Goal: Transaction & Acquisition: Obtain resource

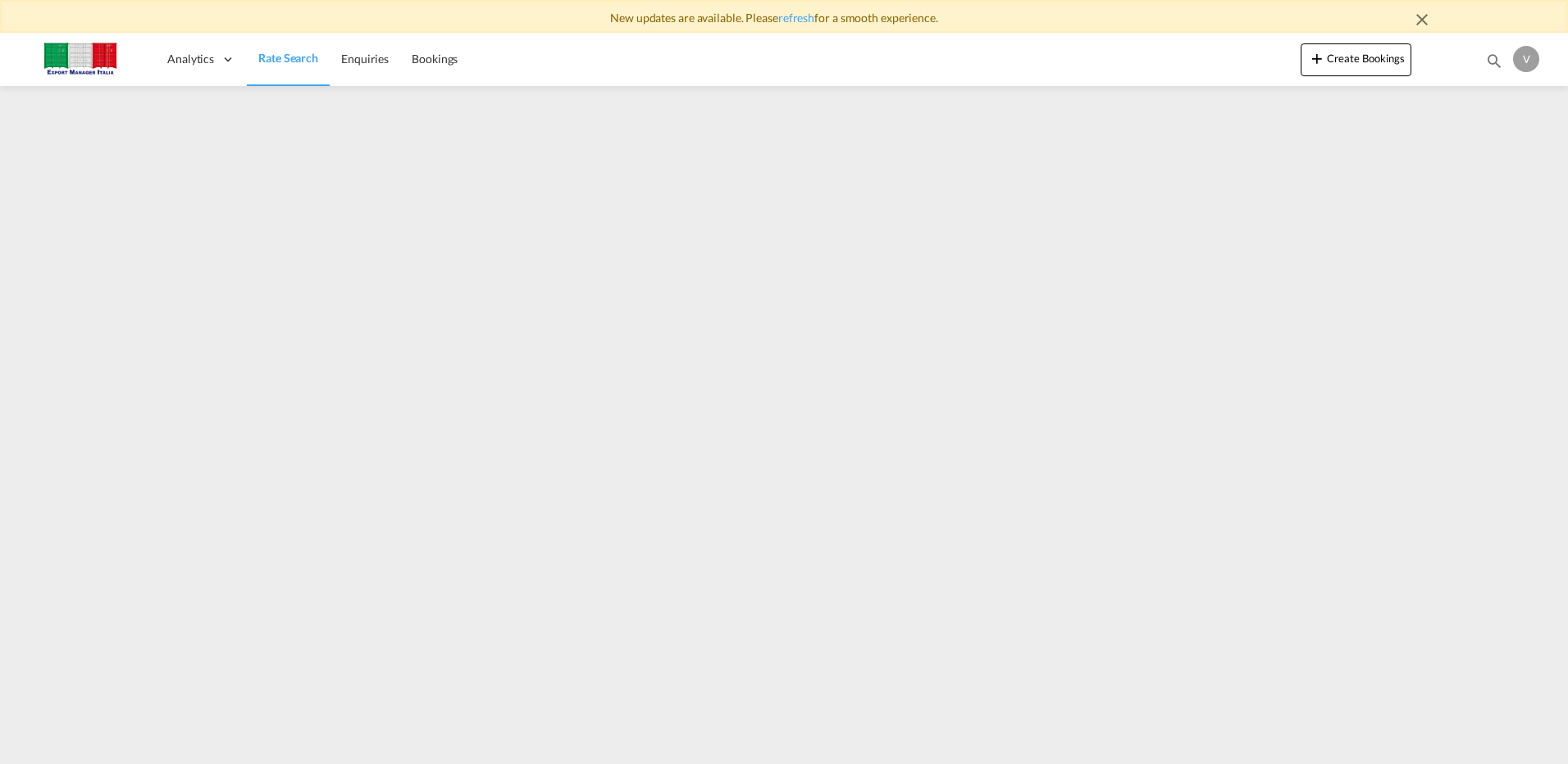
click at [299, 56] on span "Rate Search" at bounding box center [288, 58] width 60 height 14
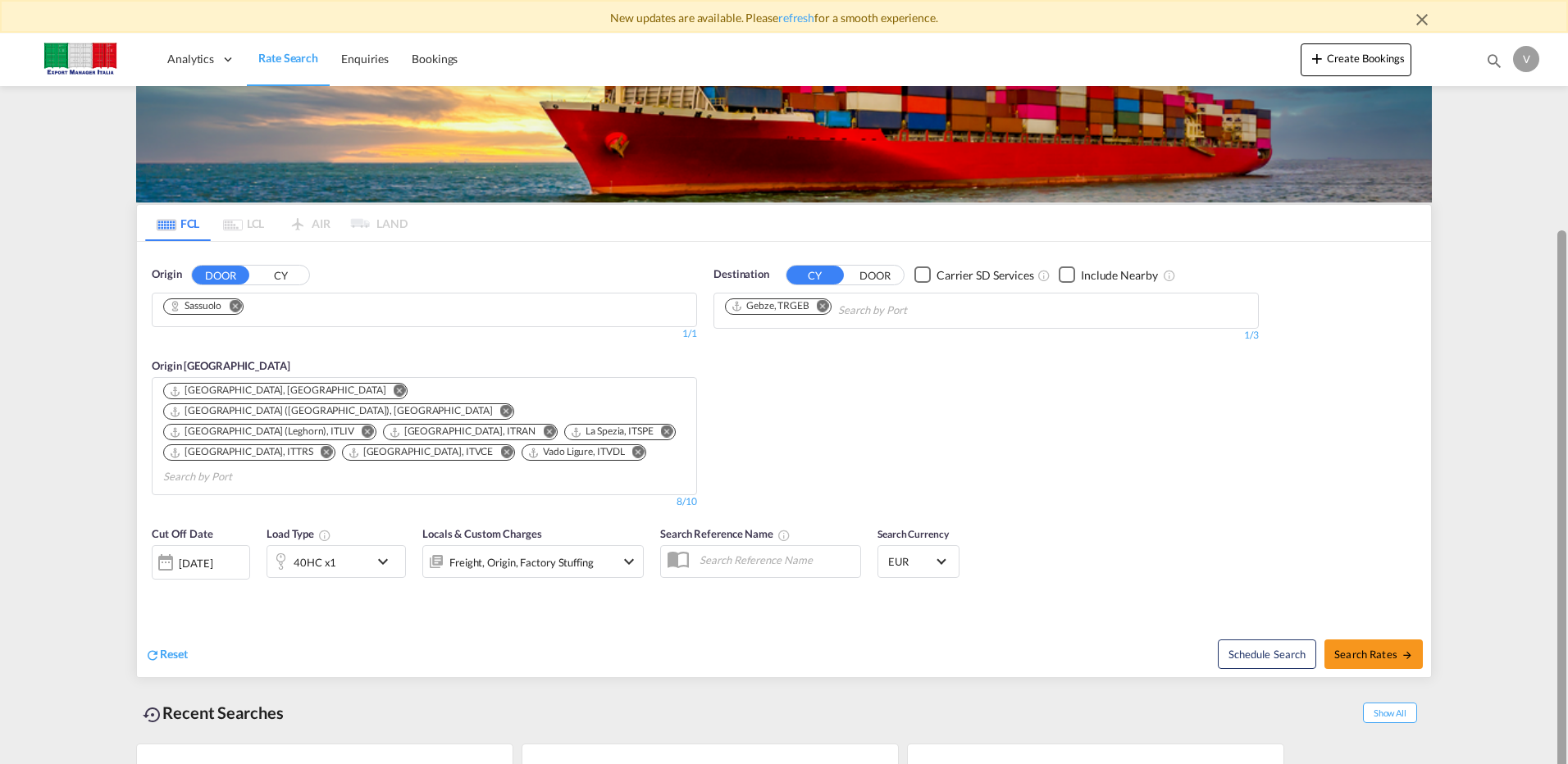
scroll to position [146, 0]
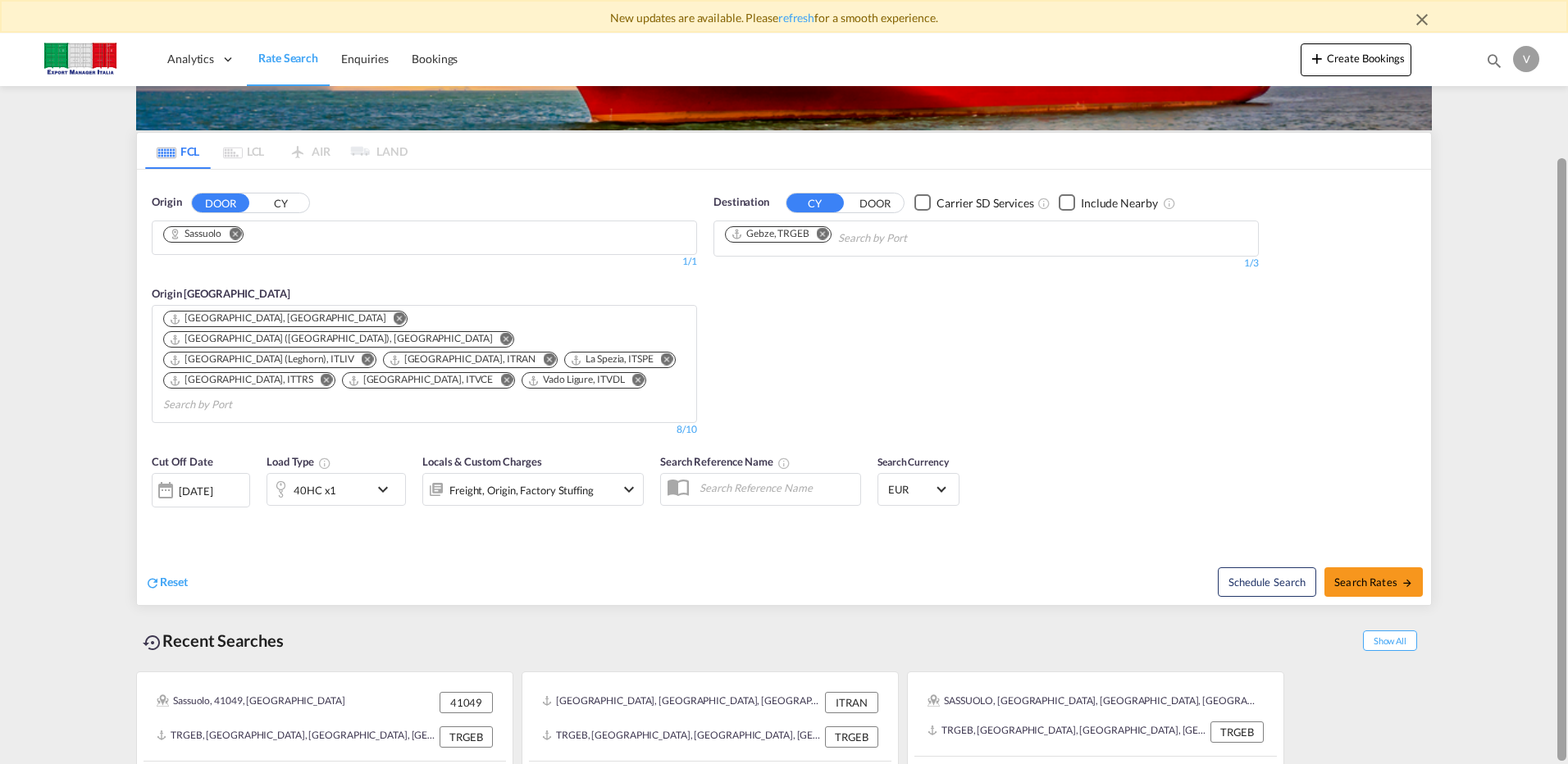
drag, startPoint x: 1562, startPoint y: 365, endPoint x: 1547, endPoint y: 498, distance: 133.8
click at [1547, 498] on md-content "Analytics Dashboard Rate Search Enquiries Bookings Create Bookings Bookings Enq…" at bounding box center [784, 398] width 1568 height 730
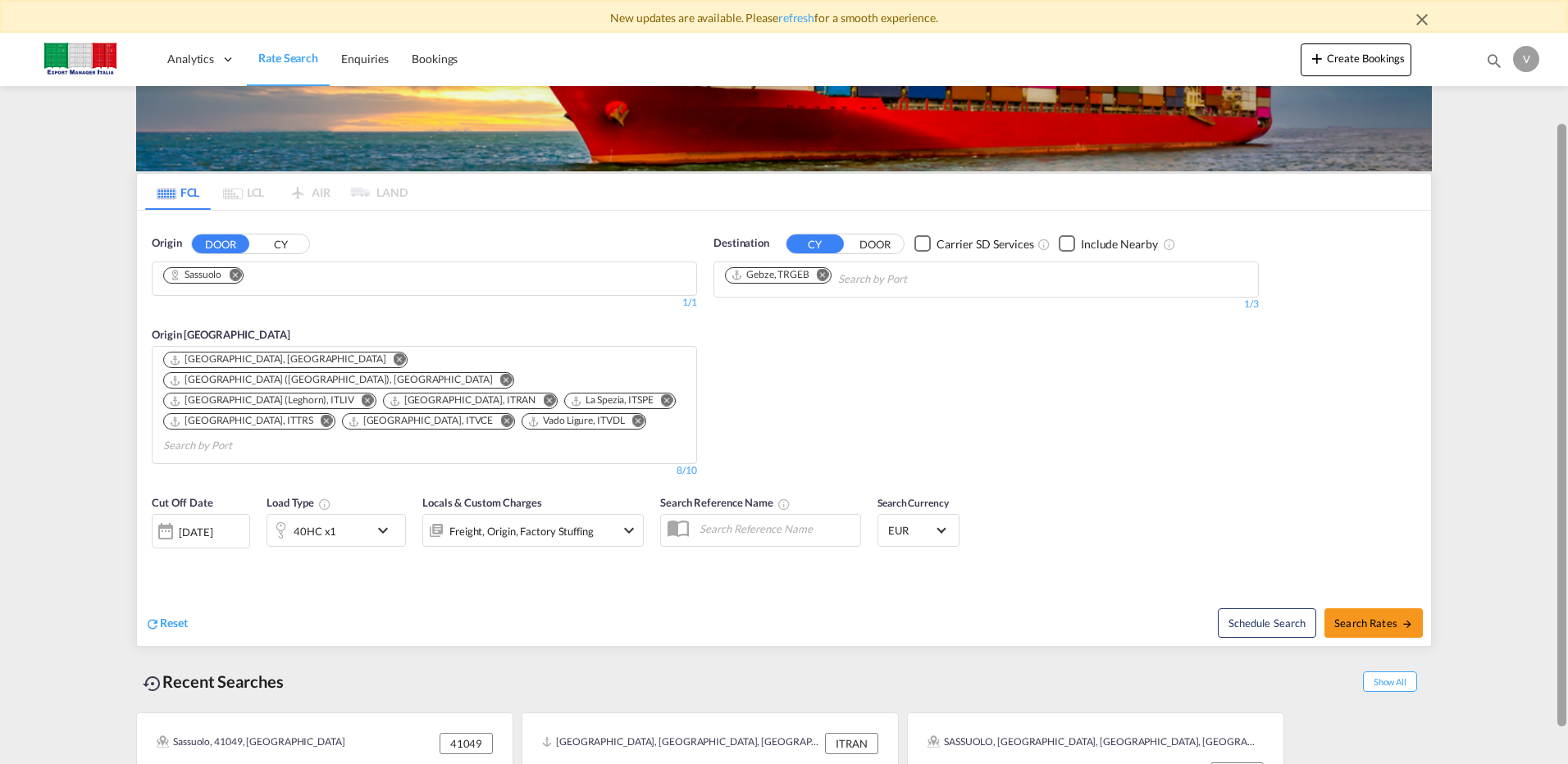
scroll to position [104, 0]
drag, startPoint x: 1564, startPoint y: 349, endPoint x: 1554, endPoint y: 315, distance: 35.4
click at [1554, 315] on md-content "Analytics Dashboard Rate Search Enquiries Bookings Create Bookings Bookings Enq…" at bounding box center [784, 398] width 1568 height 730
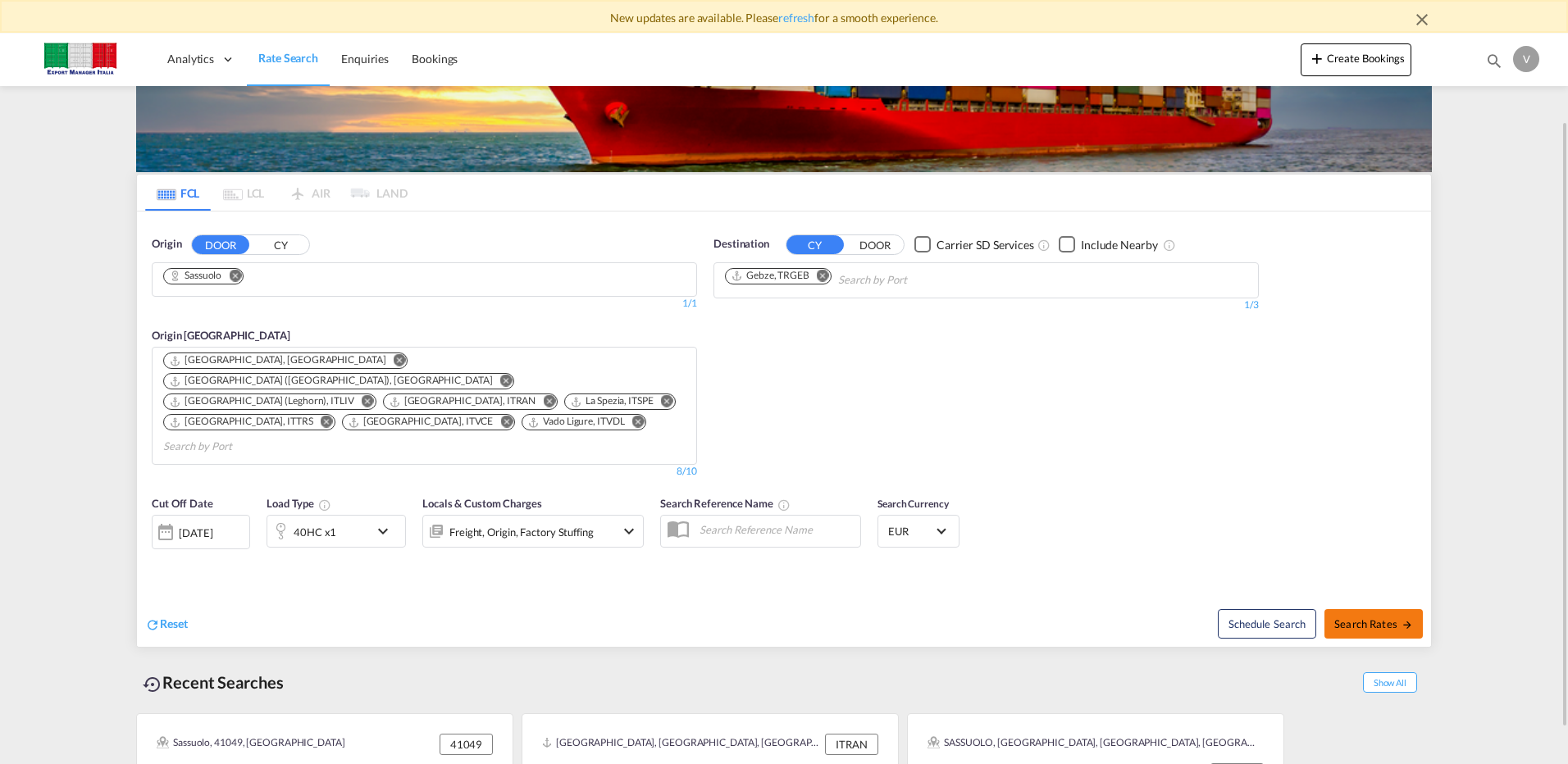
click at [1372, 617] on span "Search Rates" at bounding box center [1373, 623] width 79 height 13
type input "Sassuolo to TRGEB / [DATE]"
